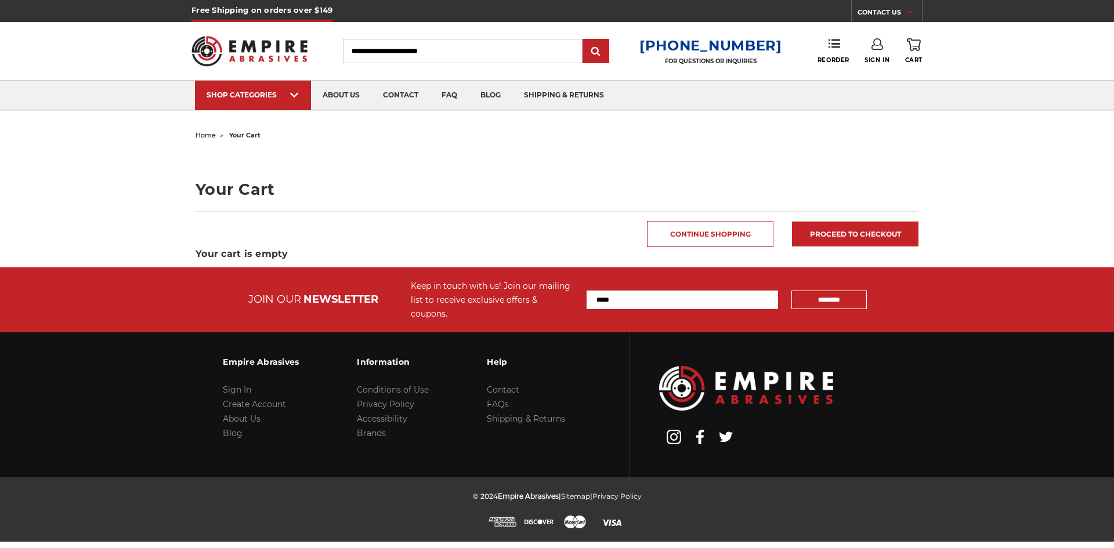
click at [881, 56] on link "Sign In" at bounding box center [876, 51] width 25 height 26
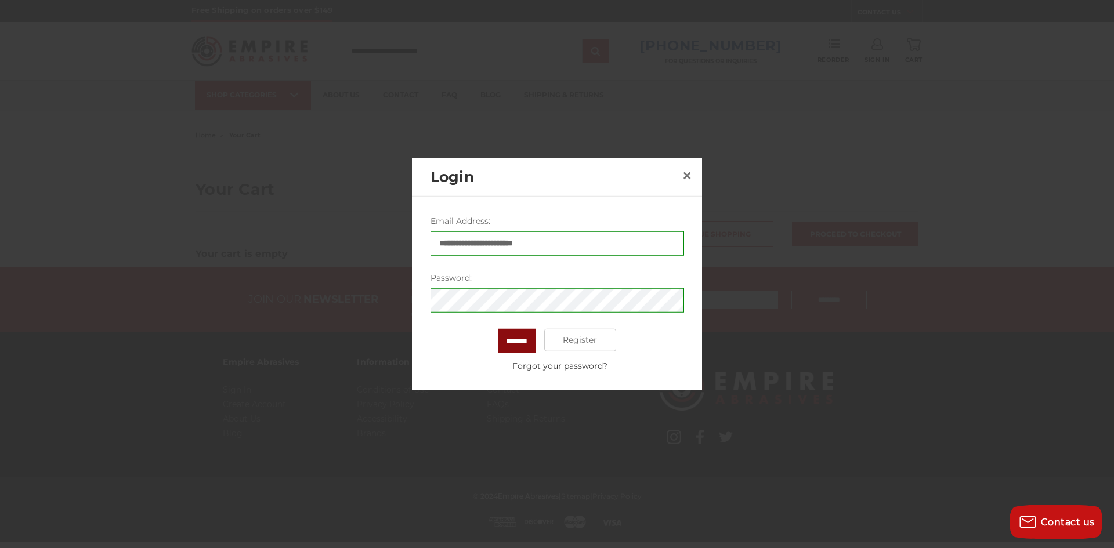
click at [528, 347] on input "*******" at bounding box center [517, 340] width 38 height 24
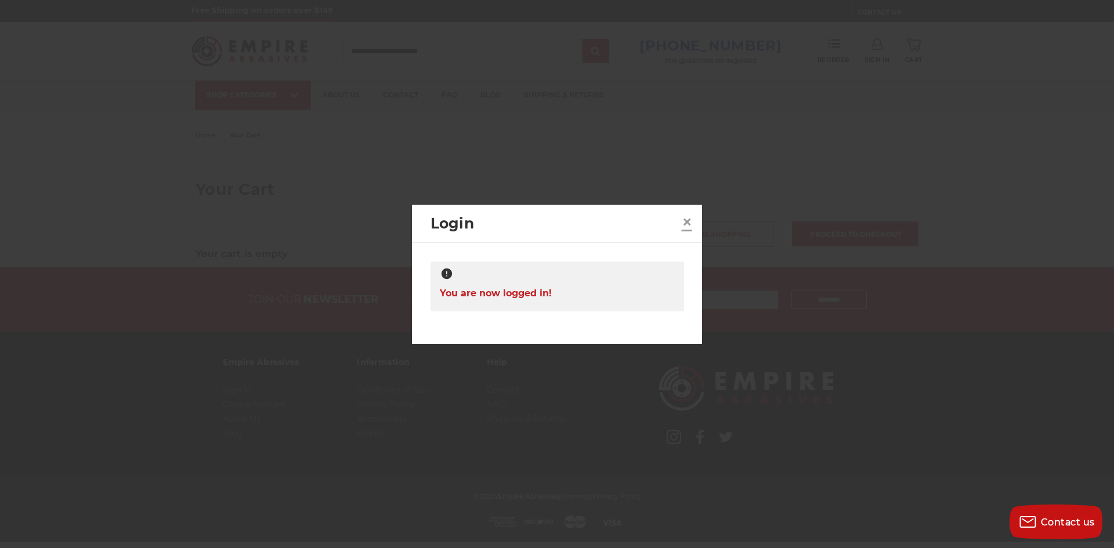
click at [686, 211] on span "×" at bounding box center [687, 222] width 10 height 23
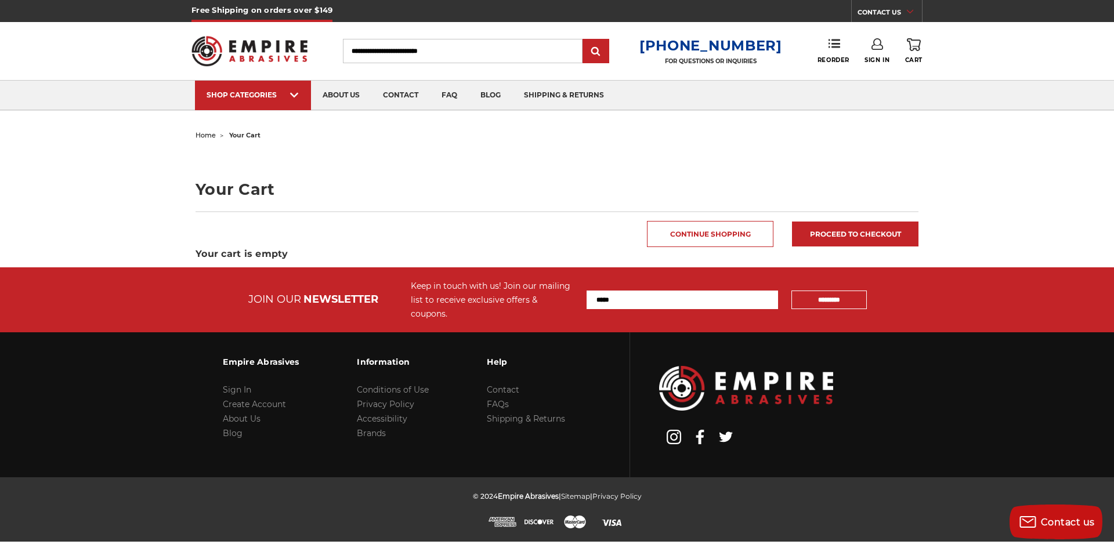
click at [463, 147] on main "home your cart Your Cart Continue Shopping Proceed to checkout Your cart is emp…" at bounding box center [557, 197] width 735 height 140
drag, startPoint x: 826, startPoint y: 153, endPoint x: 838, endPoint y: 168, distance: 19.4
click at [826, 153] on main "home your cart Your Cart Continue Shopping Proceed to checkout Your cart is emp…" at bounding box center [557, 197] width 735 height 140
click at [831, 48] on use at bounding box center [834, 43] width 12 height 8
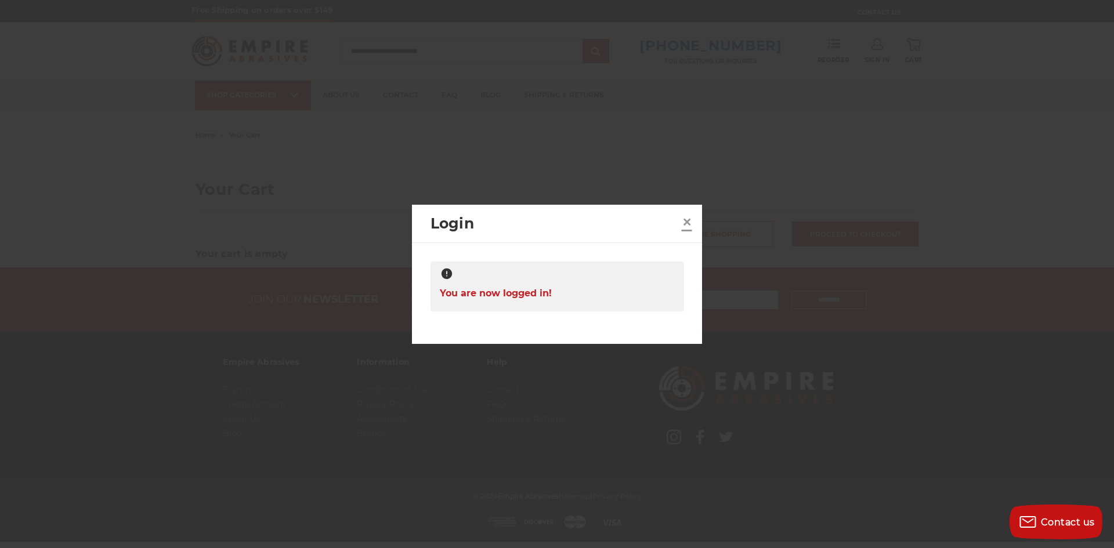
click at [687, 218] on span "×" at bounding box center [687, 222] width 10 height 23
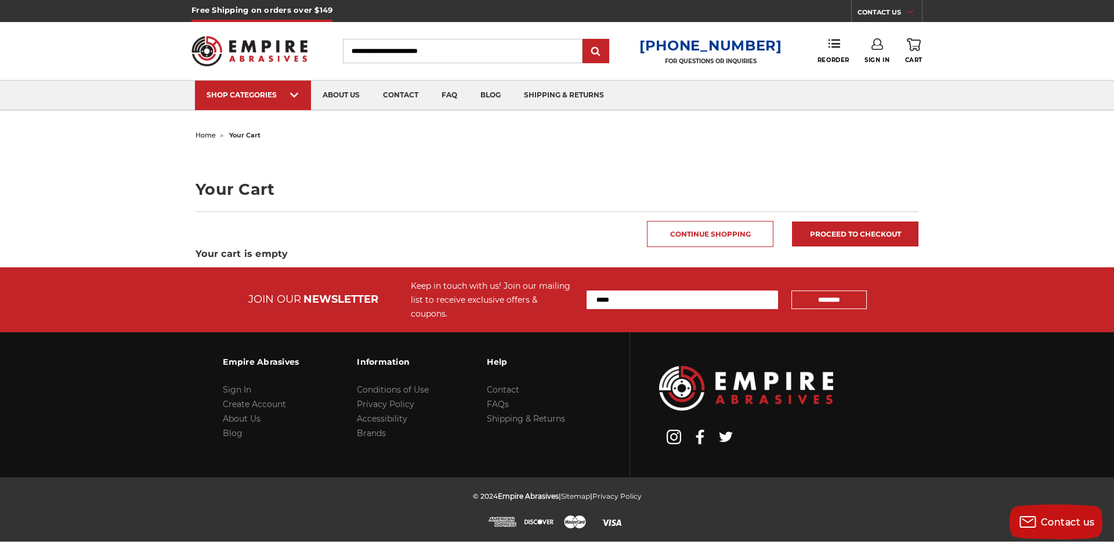
click at [893, 2] on div "CONTACT US Monday - Friday (excluding holidays), 9:00am - 5:00pm EST. FAQs Emai…" at bounding box center [886, 11] width 71 height 22
click at [234, 17] on h5 "Free Shipping on orders over $149" at bounding box center [261, 11] width 141 height 22
click at [217, 41] on img at bounding box center [249, 50] width 116 height 45
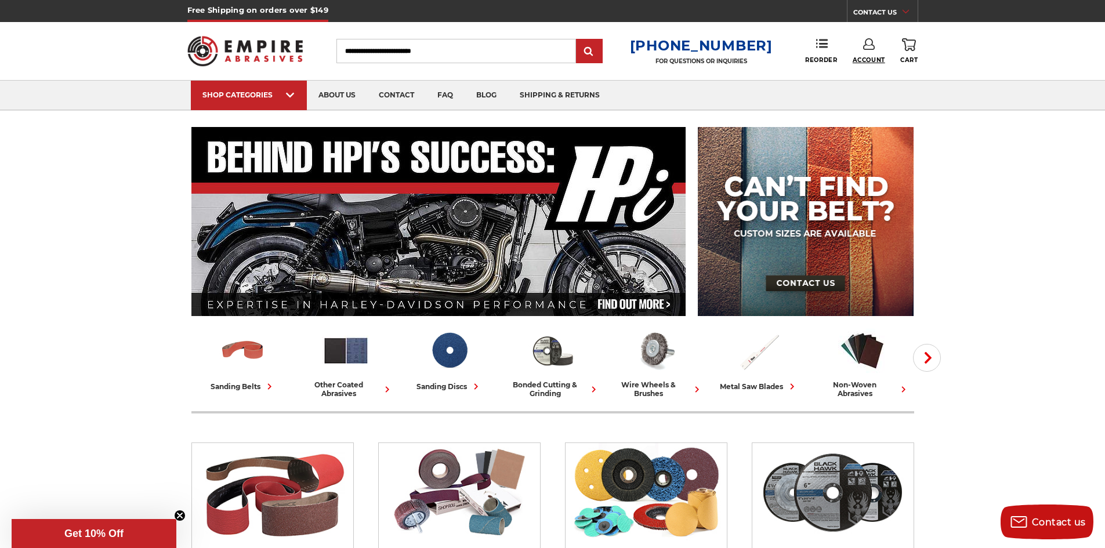
click at [874, 59] on span "Account" at bounding box center [869, 60] width 32 height 8
click at [877, 69] on link "Account" at bounding box center [868, 75] width 83 height 22
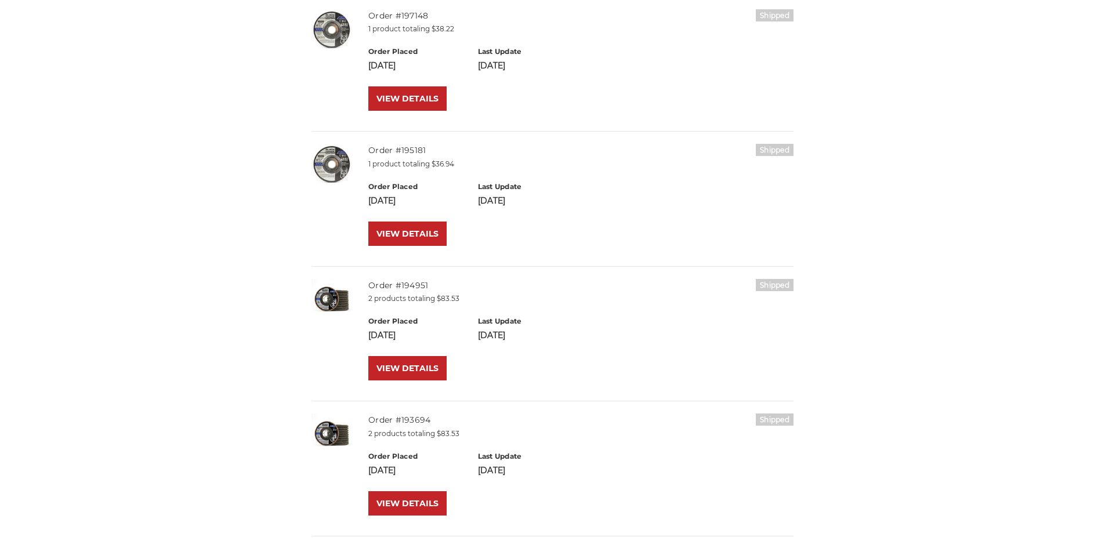
scroll to position [290, 0]
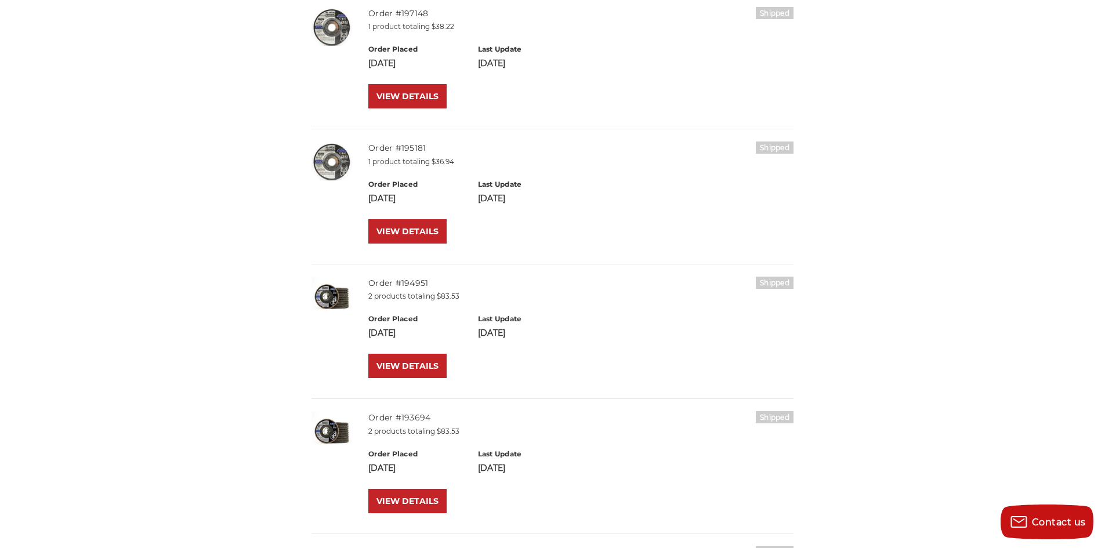
click at [333, 301] on img at bounding box center [332, 297] width 41 height 41
click at [392, 282] on link "Order #194951" at bounding box center [398, 283] width 60 height 10
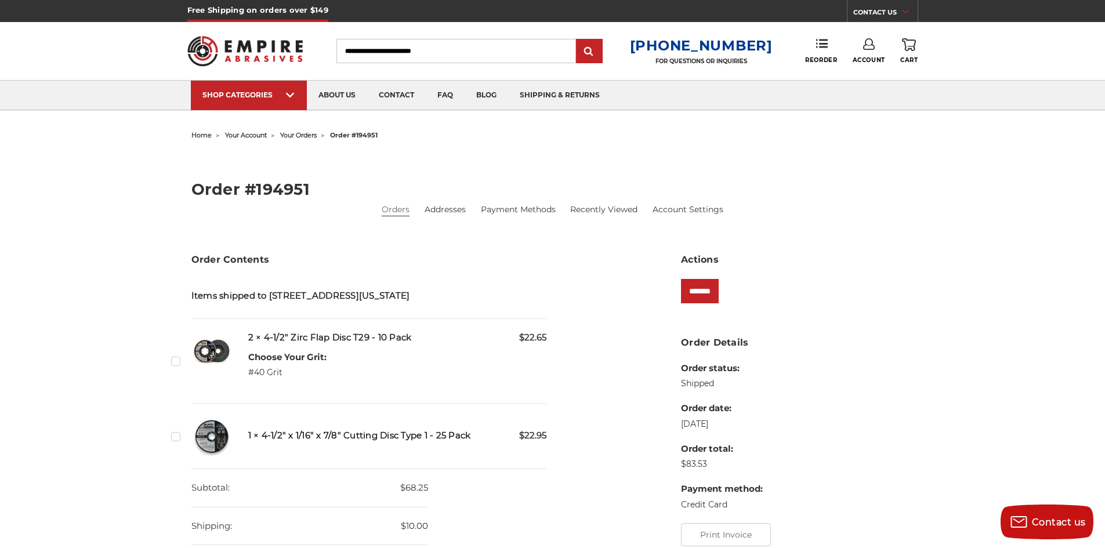
click at [211, 350] on img at bounding box center [211, 351] width 41 height 41
click at [696, 287] on input "*******" at bounding box center [700, 291] width 38 height 24
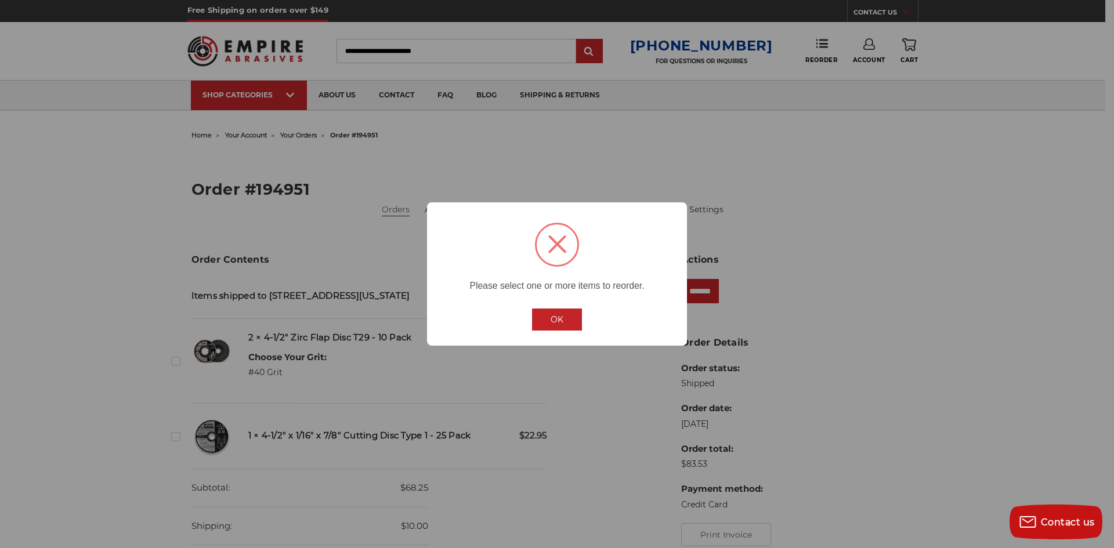
click at [554, 318] on button "OK" at bounding box center [557, 320] width 50 height 22
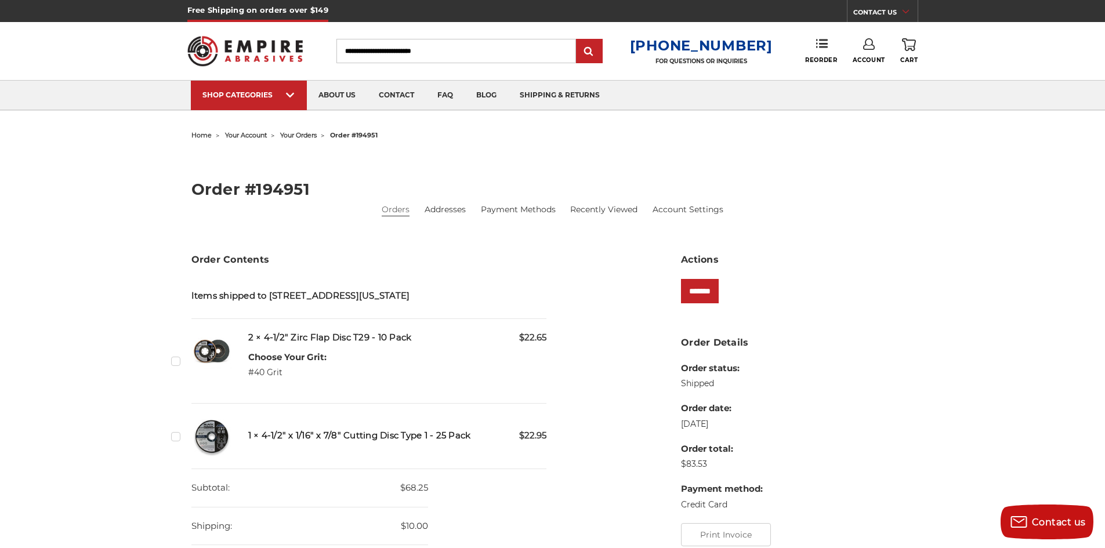
click at [178, 360] on label "Checkbox 529942 label" at bounding box center [177, 361] width 12 height 12
click at [711, 291] on input "*******" at bounding box center [700, 291] width 38 height 24
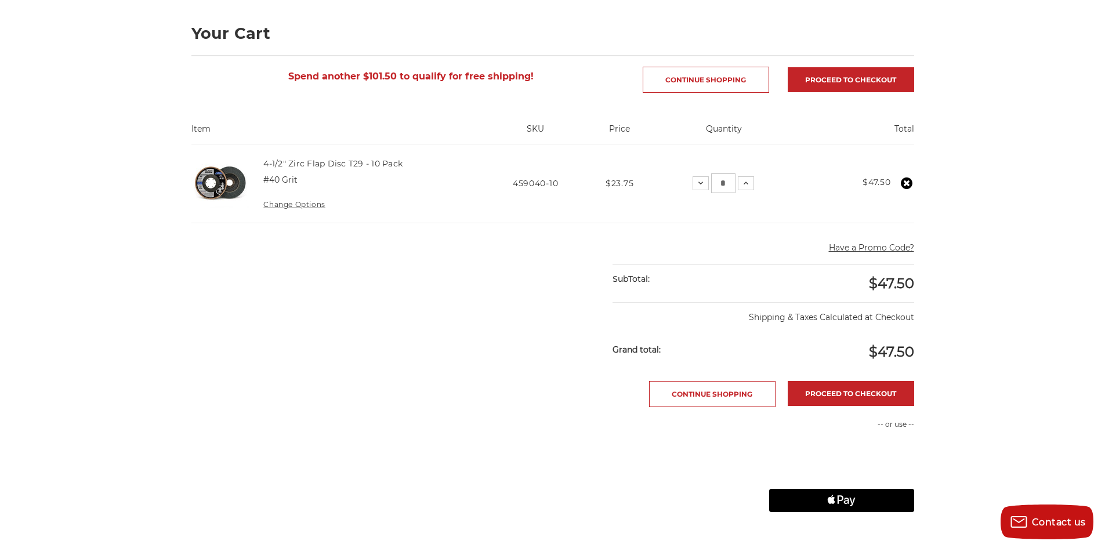
scroll to position [174, 0]
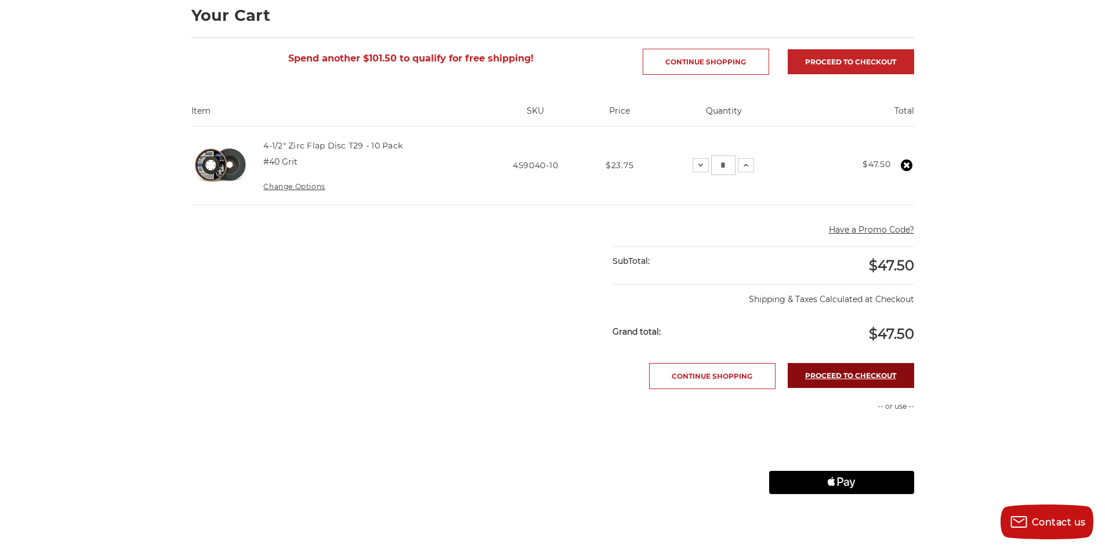
click at [856, 379] on link "Proceed to checkout" at bounding box center [851, 375] width 126 height 25
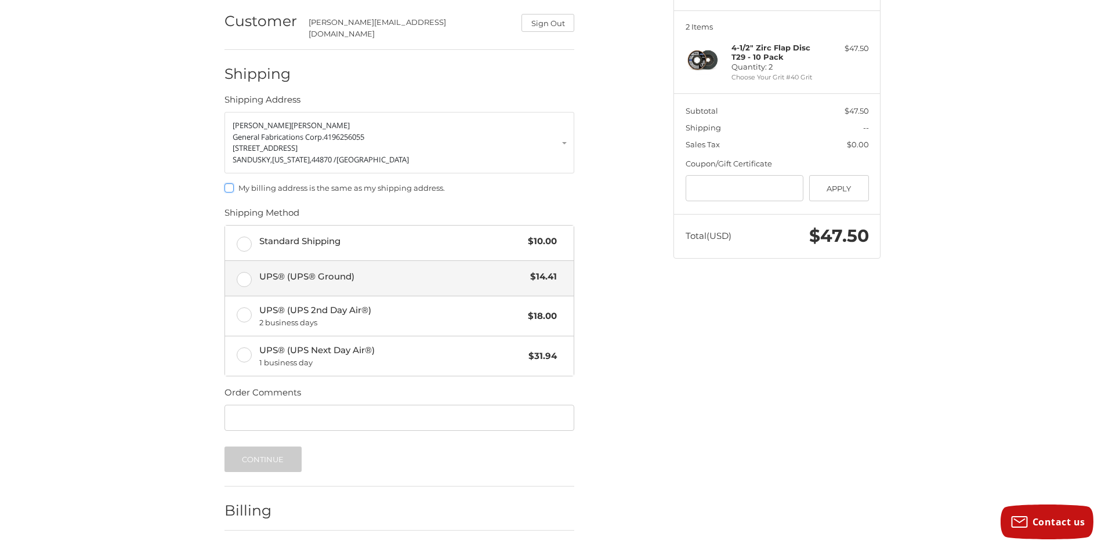
scroll to position [168, 0]
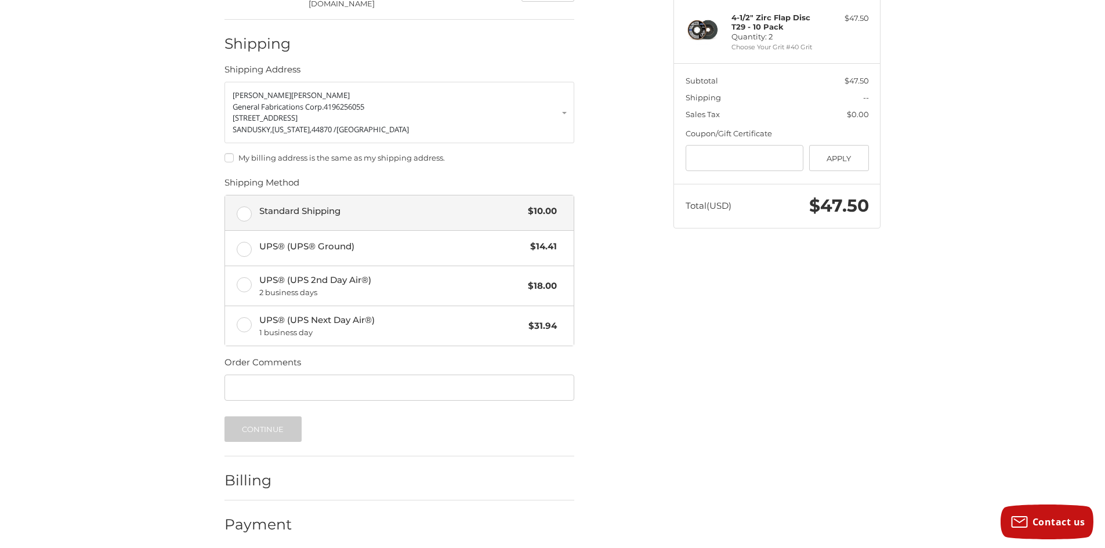
click at [247, 203] on label "Standard Shipping $10.00" at bounding box center [399, 212] width 349 height 35
click at [267, 428] on button "Continue" at bounding box center [262, 429] width 77 height 26
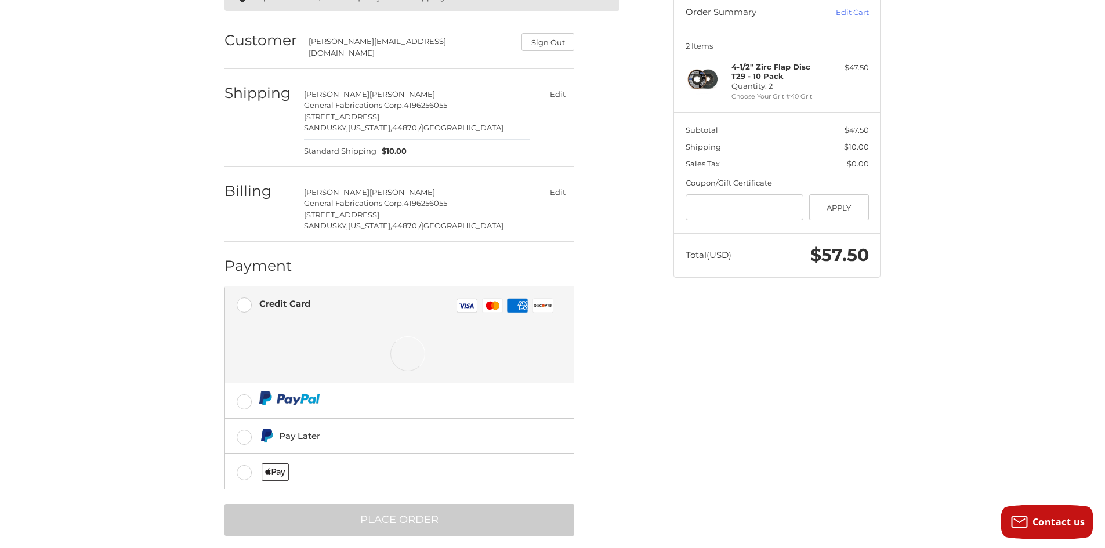
scroll to position [125, 0]
